Goal: Task Accomplishment & Management: Use online tool/utility

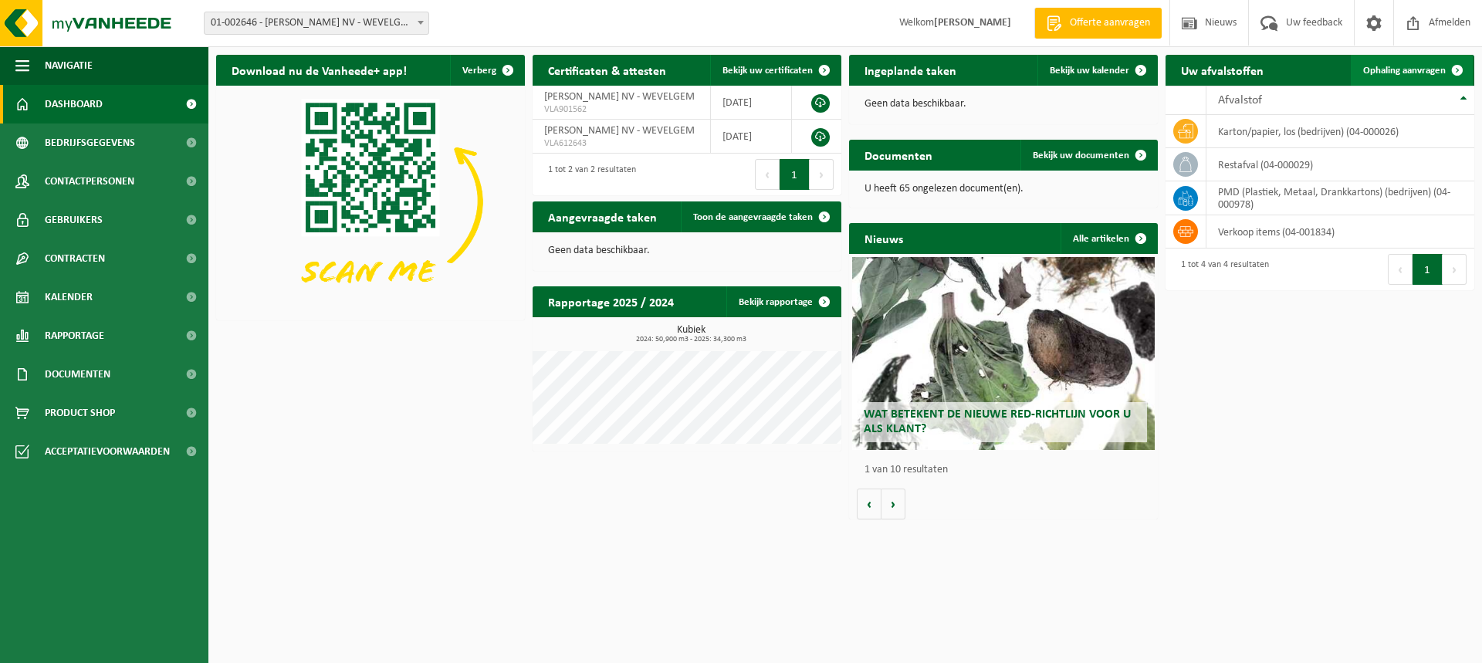
click at [1434, 70] on span "Ophaling aanvragen" at bounding box center [1404, 71] width 83 height 10
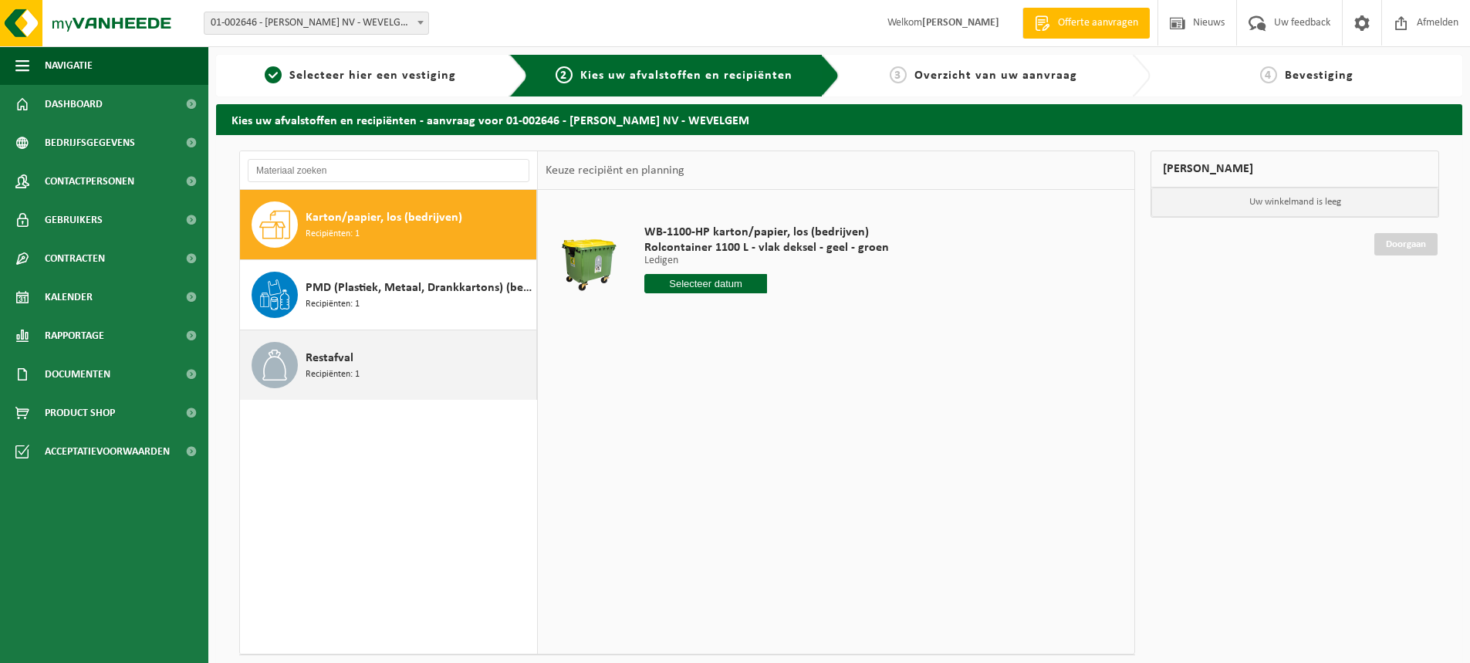
click at [332, 364] on span "Restafval" at bounding box center [330, 358] width 48 height 19
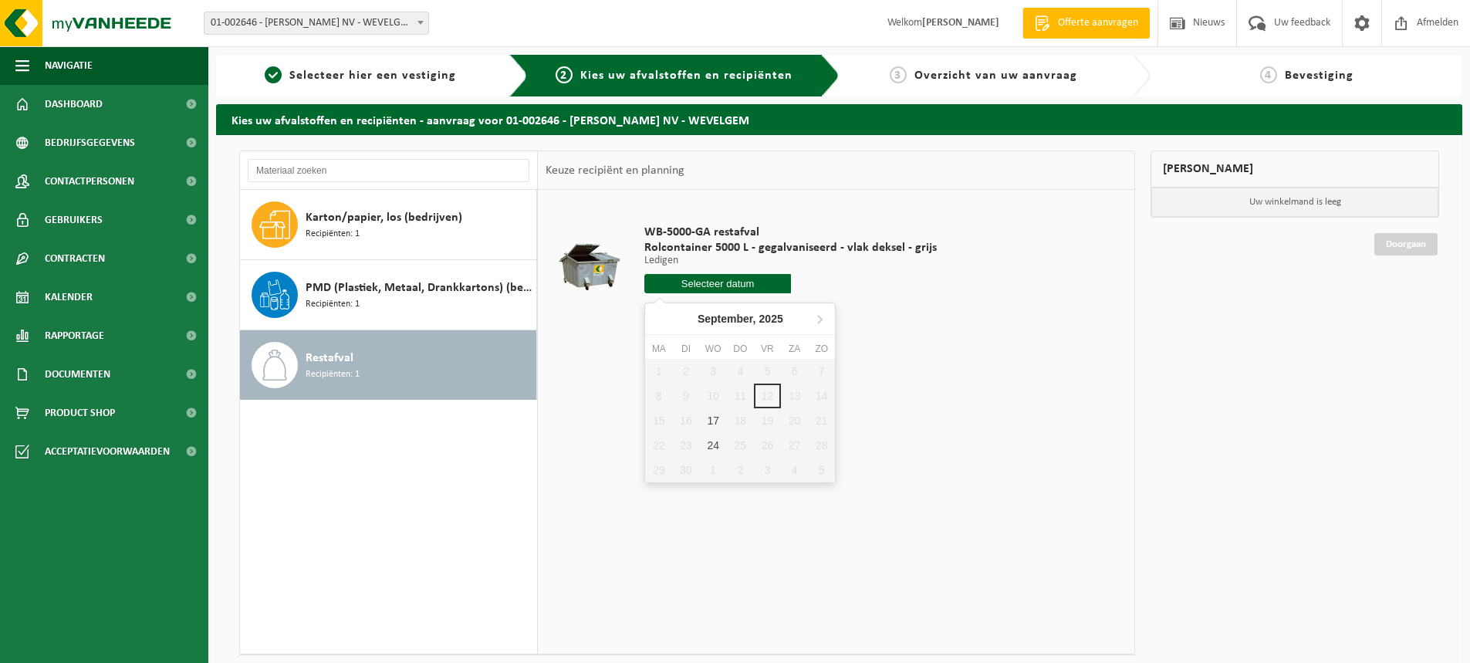
click at [715, 286] on input "text" at bounding box center [718, 283] width 147 height 19
click at [716, 416] on div "17" at bounding box center [713, 420] width 27 height 25
type input "Van 2025-09-17"
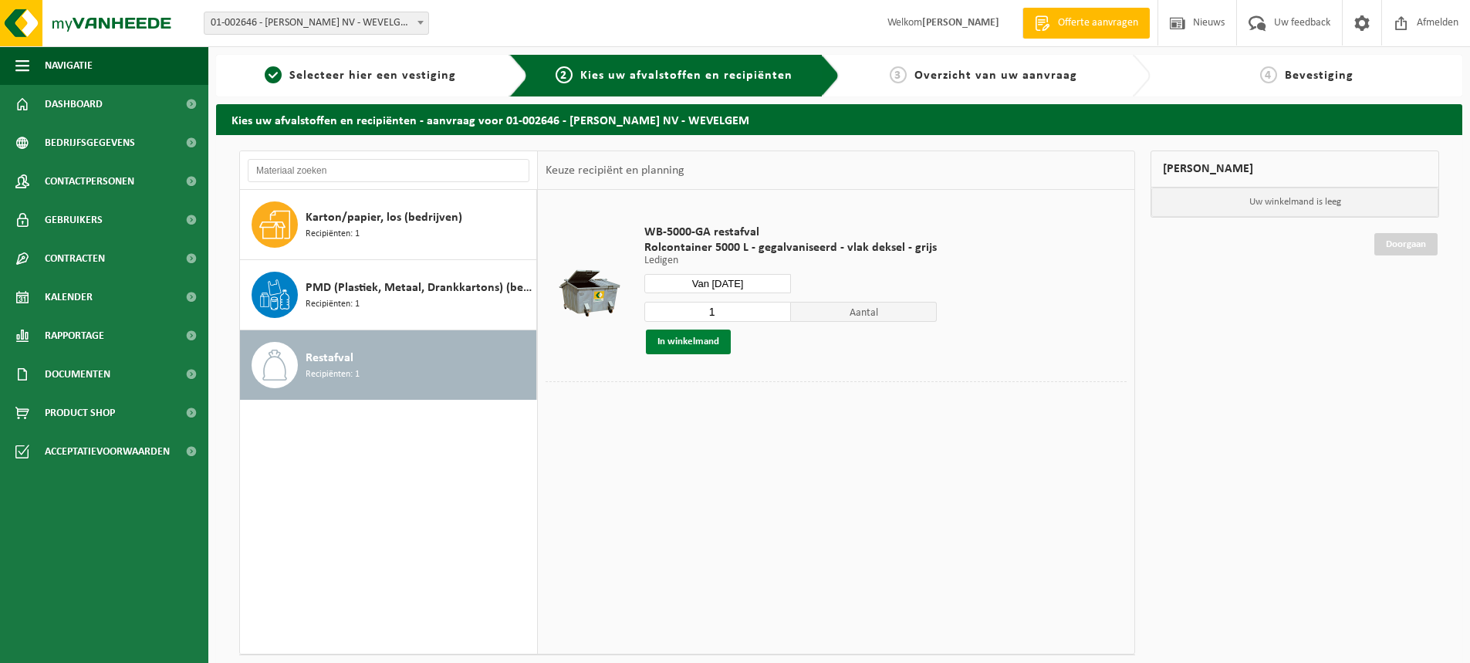
click at [695, 341] on button "In winkelmand" at bounding box center [688, 342] width 85 height 25
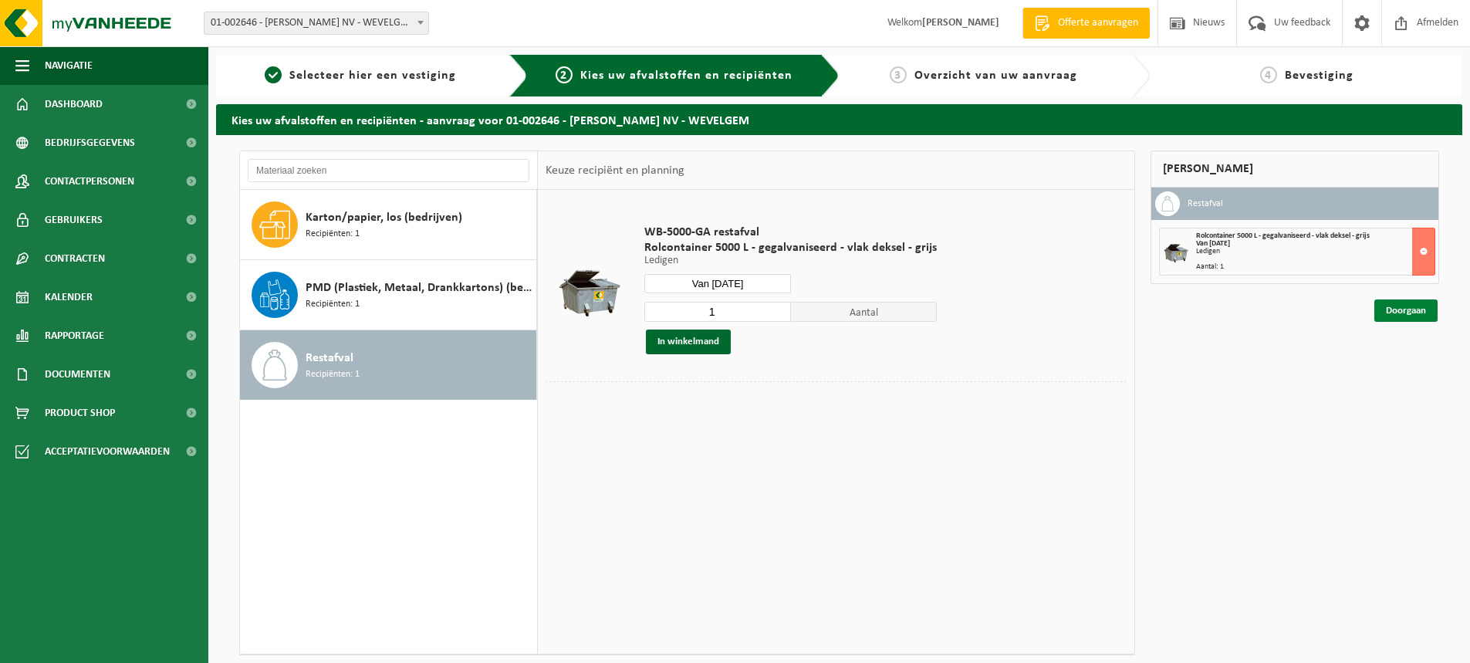
click at [1402, 306] on link "Doorgaan" at bounding box center [1406, 310] width 63 height 22
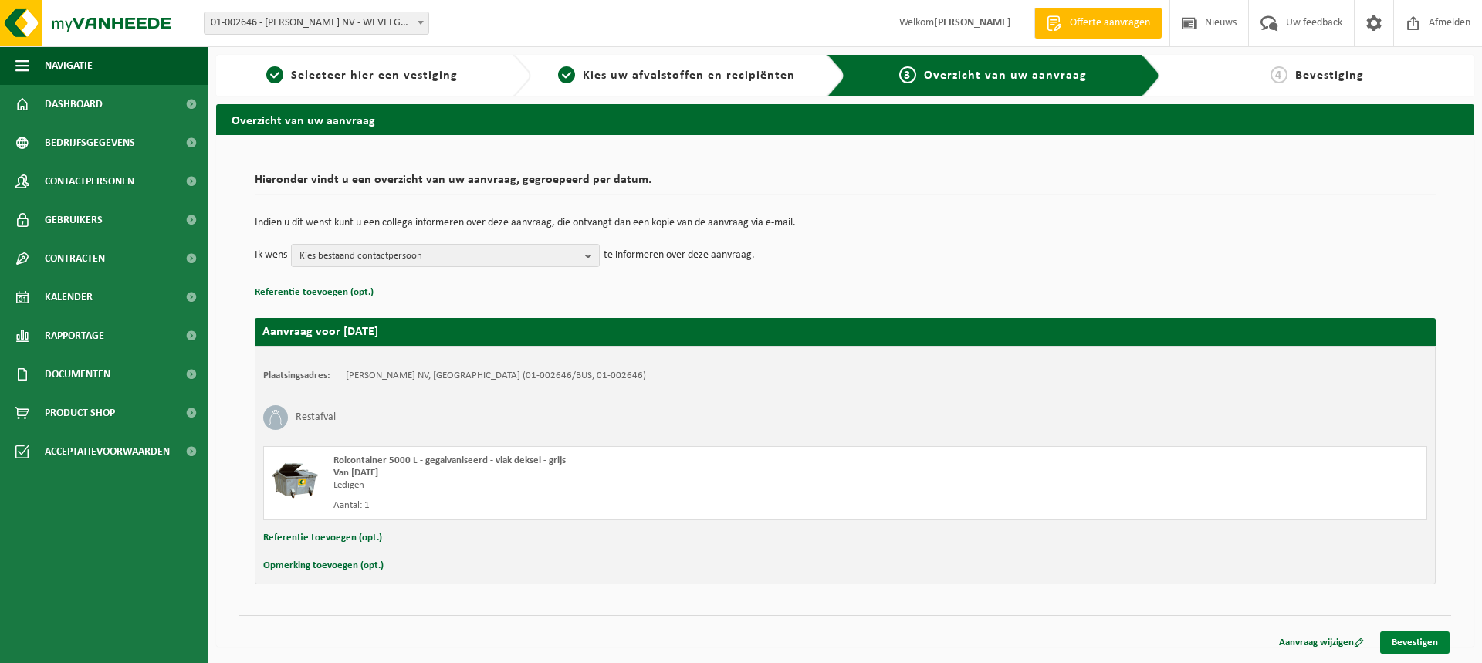
click at [1413, 642] on link "Bevestigen" at bounding box center [1414, 642] width 69 height 22
